Goal: Task Accomplishment & Management: Manage account settings

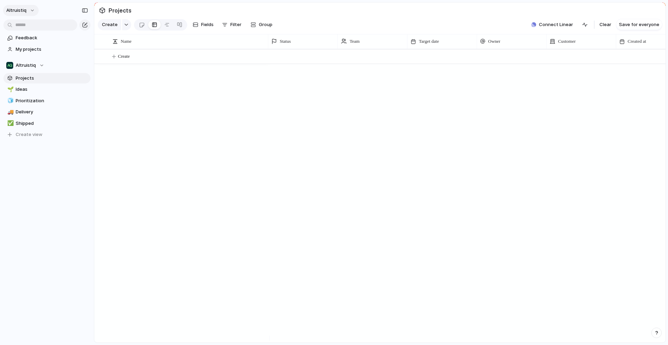
click at [32, 14] on button "Altruistiq" at bounding box center [20, 10] width 35 height 11
click at [33, 28] on li "Settings" at bounding box center [34, 26] width 58 height 11
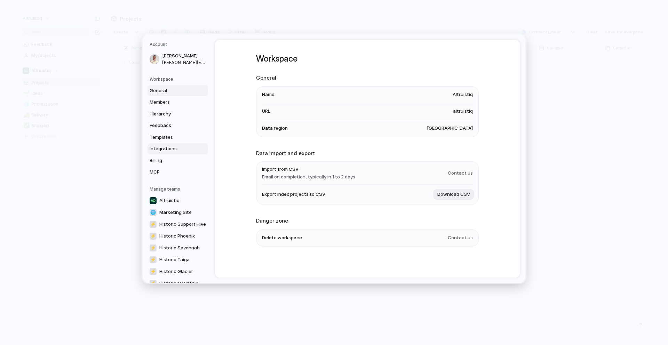
click at [169, 151] on span "Integrations" at bounding box center [172, 148] width 45 height 7
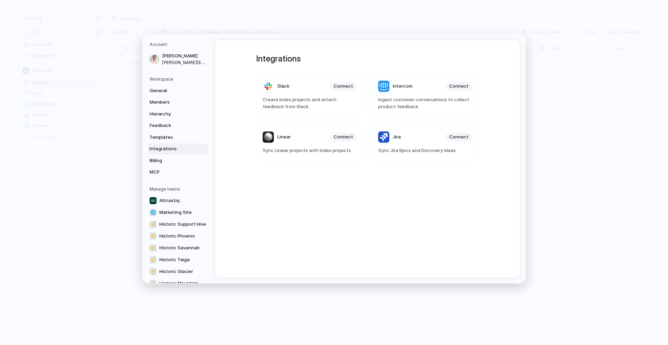
click at [277, 137] on span "Linear" at bounding box center [284, 137] width 14 height 7
click at [169, 201] on span "Altruistiq" at bounding box center [169, 200] width 20 height 7
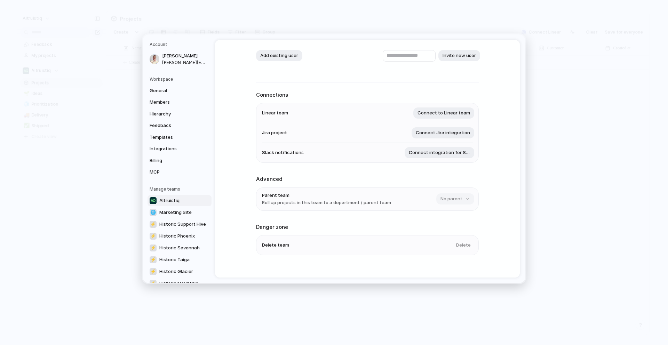
scroll to position [64, 0]
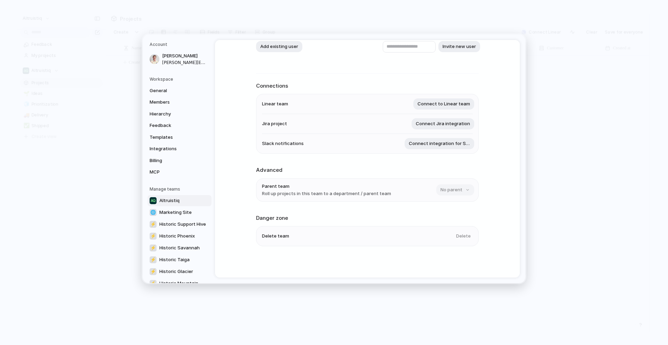
click at [466, 232] on div "Delete" at bounding box center [462, 236] width 21 height 11
click at [464, 239] on div "Delete" at bounding box center [462, 236] width 21 height 11
click at [465, 237] on div "Delete" at bounding box center [462, 236] width 21 height 11
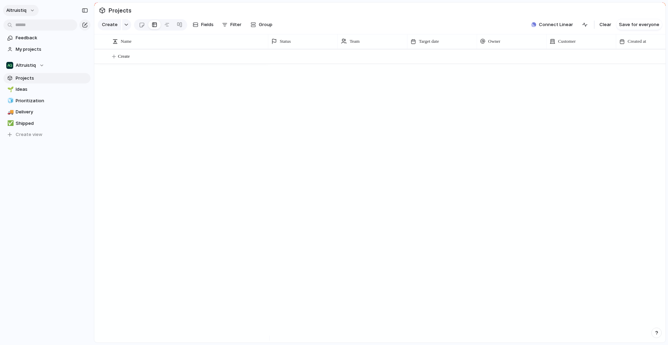
click at [27, 10] on button "Altruistiq" at bounding box center [20, 10] width 35 height 11
click at [74, 85] on span "Neutral dark" at bounding box center [80, 81] width 27 height 7
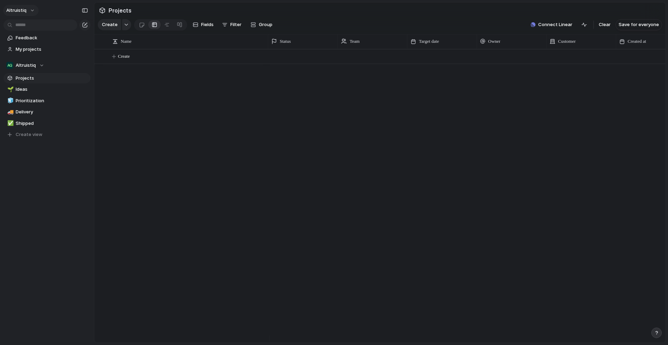
click at [26, 13] on button "Altruistiq" at bounding box center [20, 10] width 35 height 11
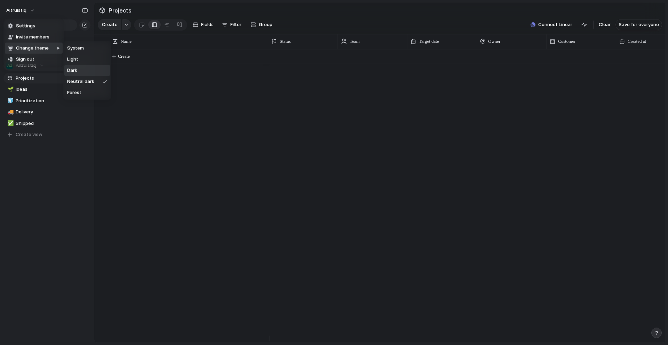
drag, startPoint x: 78, startPoint y: 72, endPoint x: 75, endPoint y: 66, distance: 7.3
click at [78, 72] on li "Dark" at bounding box center [87, 70] width 46 height 11
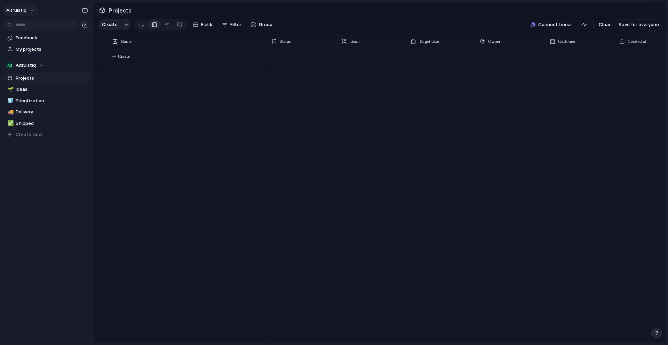
click at [27, 9] on button "Altruistiq" at bounding box center [20, 10] width 35 height 11
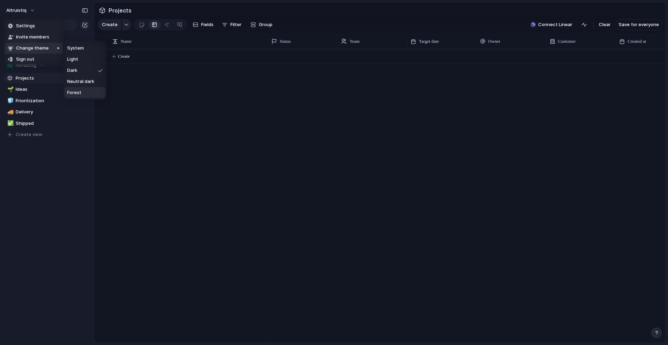
click at [94, 90] on li "Forest" at bounding box center [84, 92] width 41 height 11
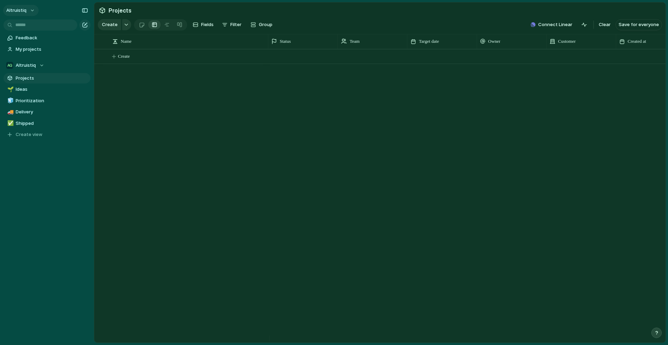
click at [29, 12] on button "Altruistiq" at bounding box center [20, 10] width 35 height 11
click at [33, 27] on span "Settings" at bounding box center [25, 26] width 19 height 7
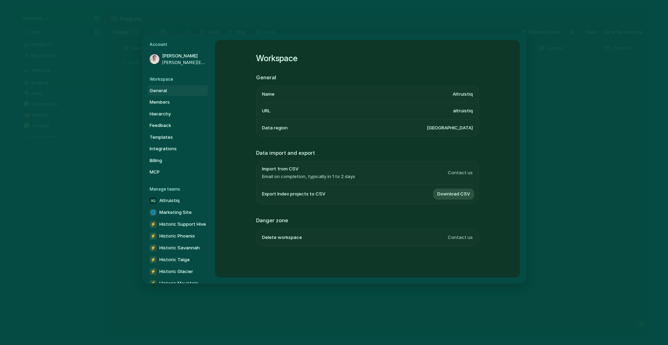
scroll to position [1, 0]
click at [468, 236] on span "Contact us" at bounding box center [460, 237] width 25 height 7
click at [461, 239] on span "Contact us" at bounding box center [460, 237] width 25 height 7
click at [472, 235] on ul "Delete workspace Contact us" at bounding box center [367, 236] width 223 height 17
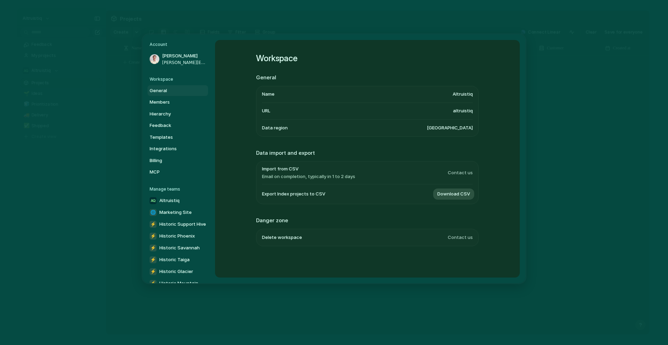
click at [469, 236] on span "Contact us" at bounding box center [460, 237] width 25 height 7
